Goal: Task Accomplishment & Management: Manage account settings

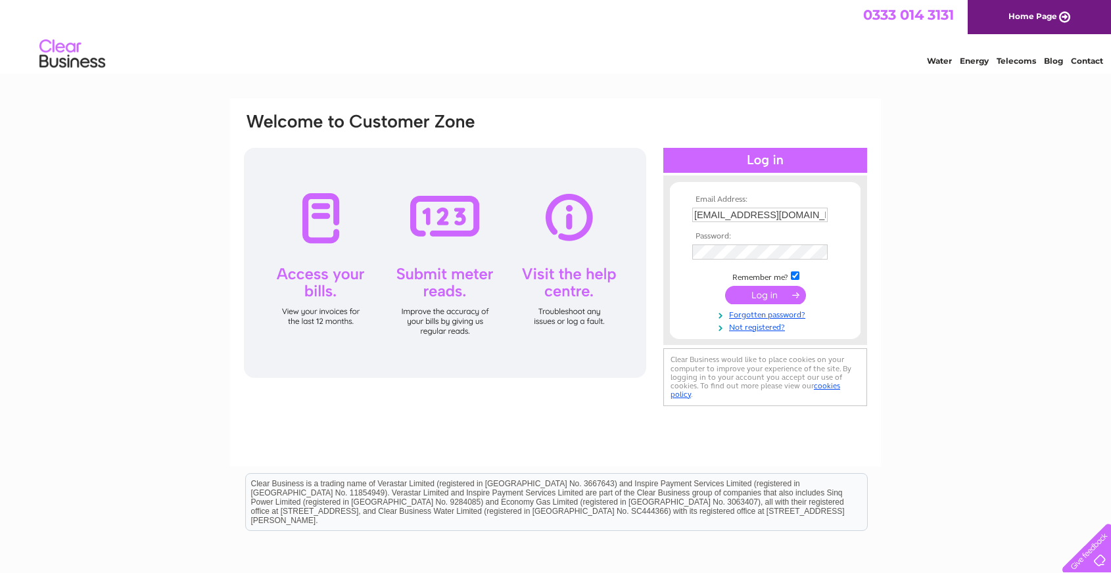
click at [757, 292] on input "submit" at bounding box center [765, 295] width 81 height 18
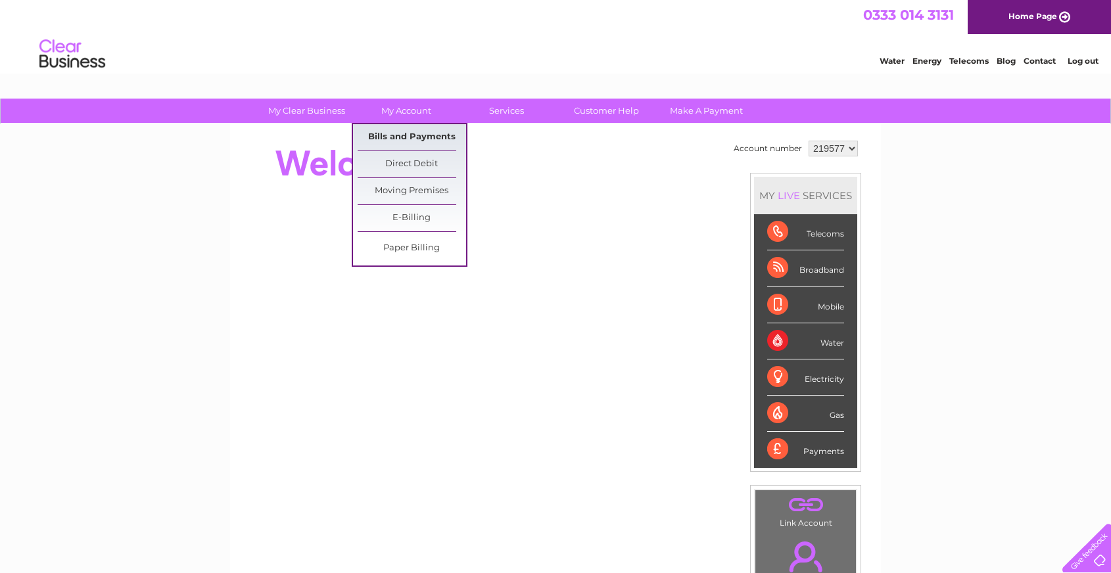
click at [400, 135] on link "Bills and Payments" at bounding box center [412, 137] width 108 height 26
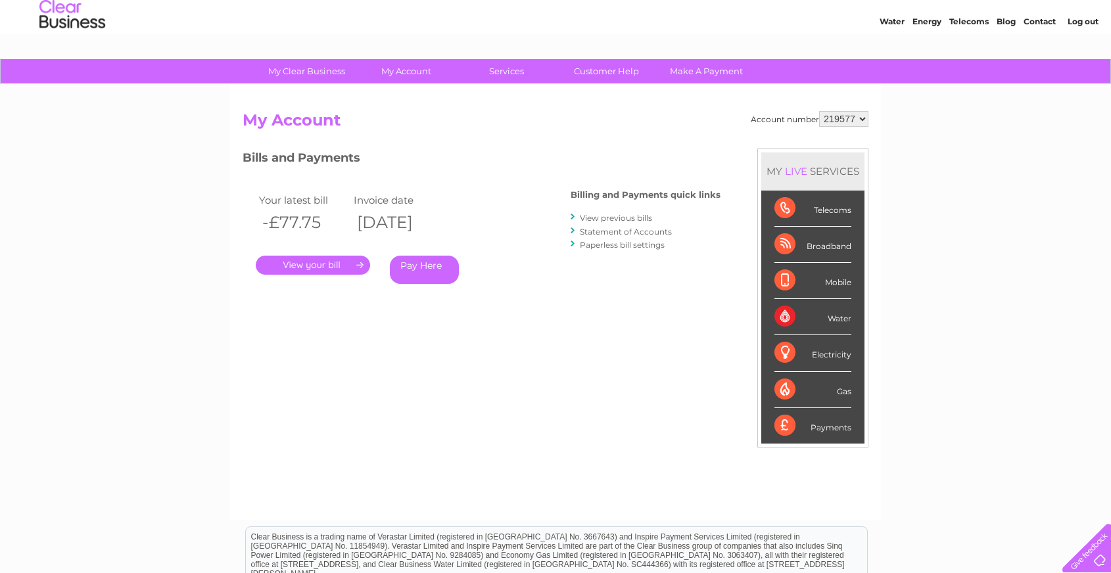
scroll to position [57, 0]
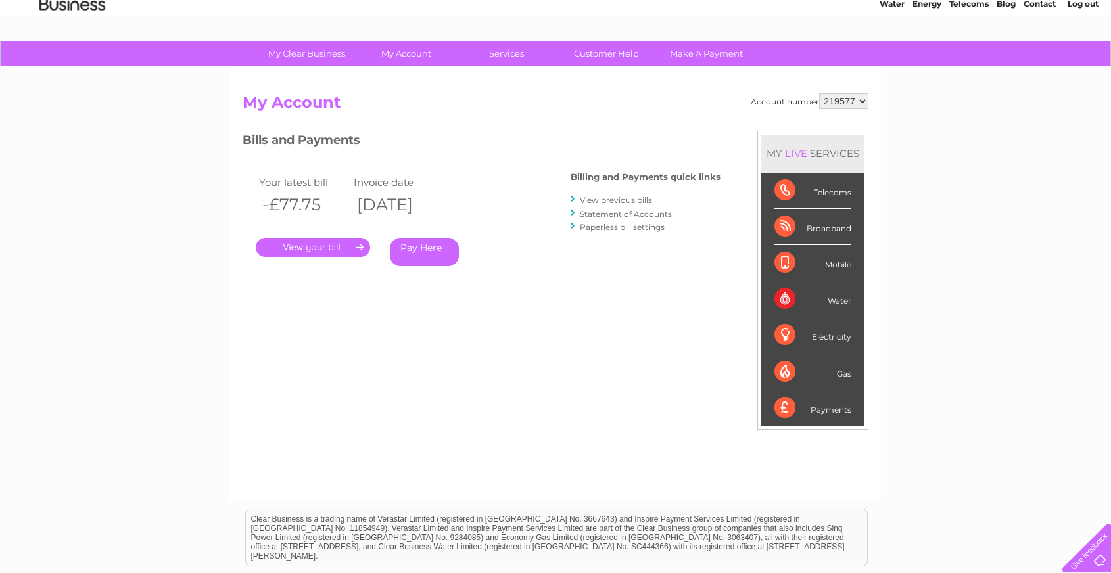
click at [607, 202] on link "View previous bills" at bounding box center [616, 200] width 72 height 10
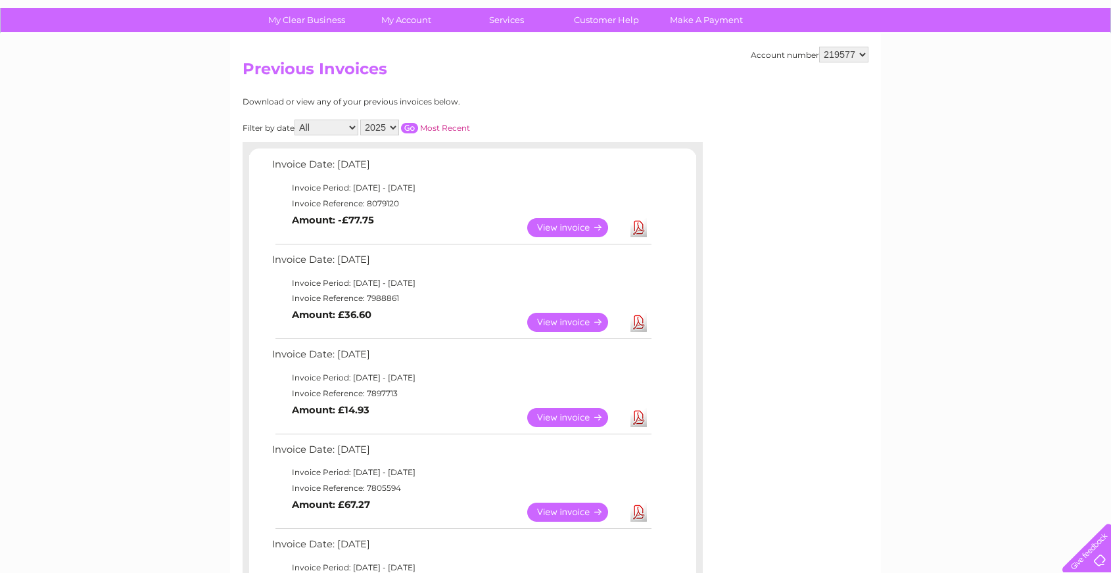
scroll to position [93, 0]
